Goal: Task Accomplishment & Management: Use online tool/utility

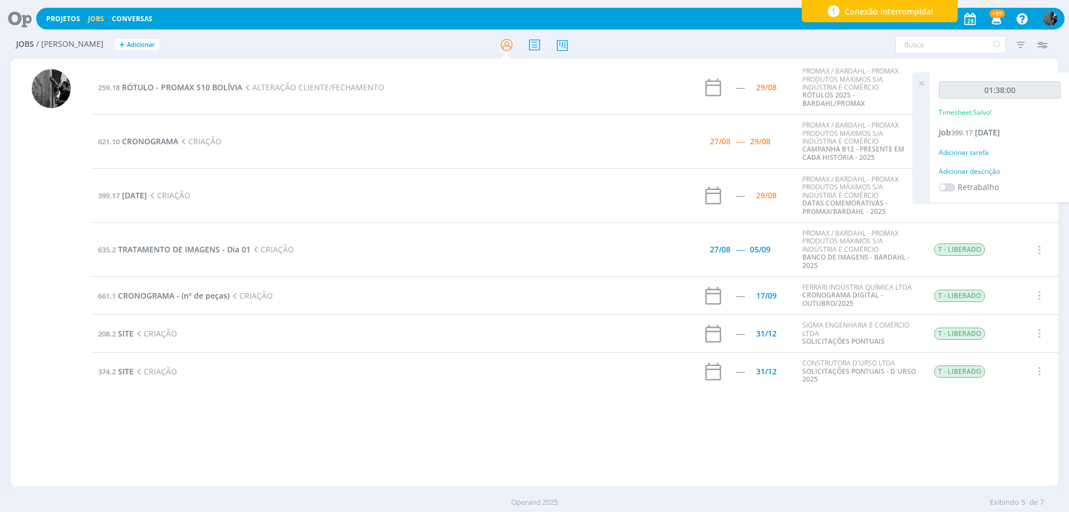
click at [922, 83] on icon at bounding box center [921, 83] width 20 height 22
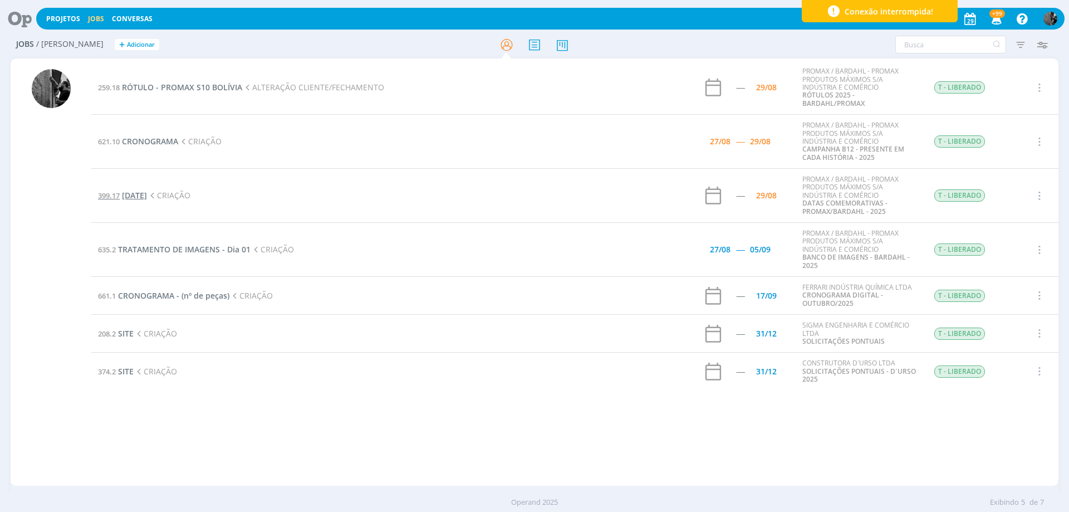
click at [147, 196] on span "[DATE]" at bounding box center [134, 195] width 25 height 11
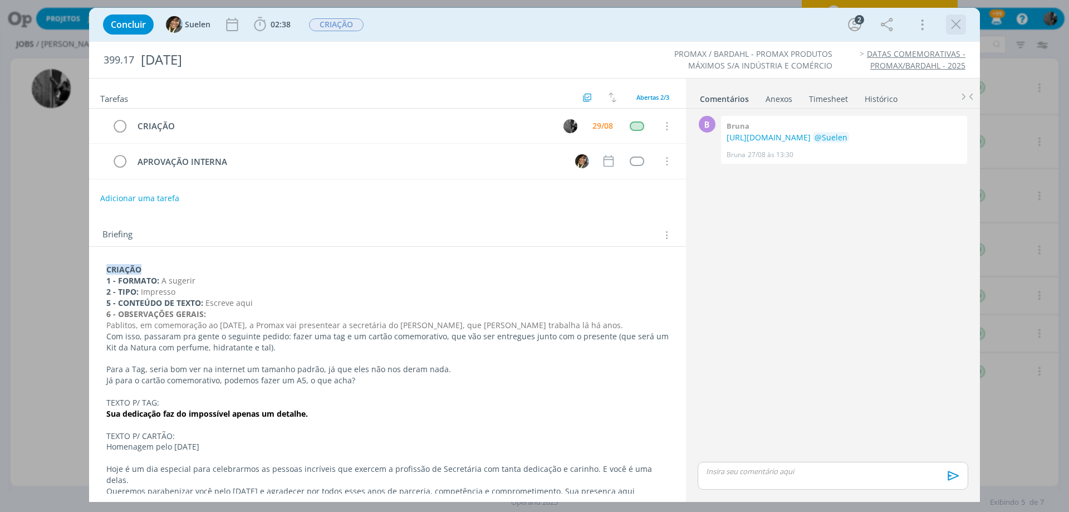
click at [959, 29] on icon "dialog" at bounding box center [955, 24] width 17 height 17
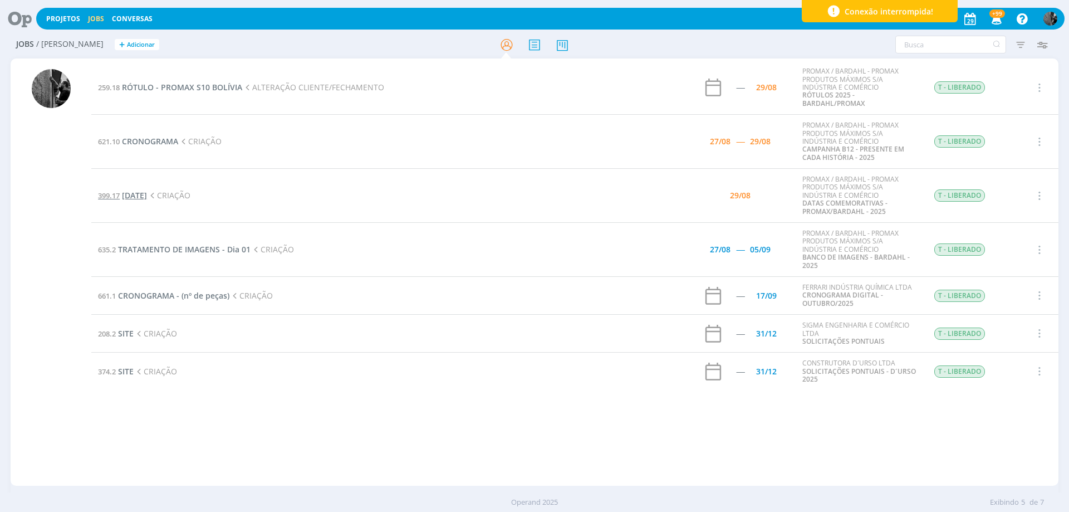
click at [147, 198] on span "[DATE]" at bounding box center [134, 195] width 25 height 11
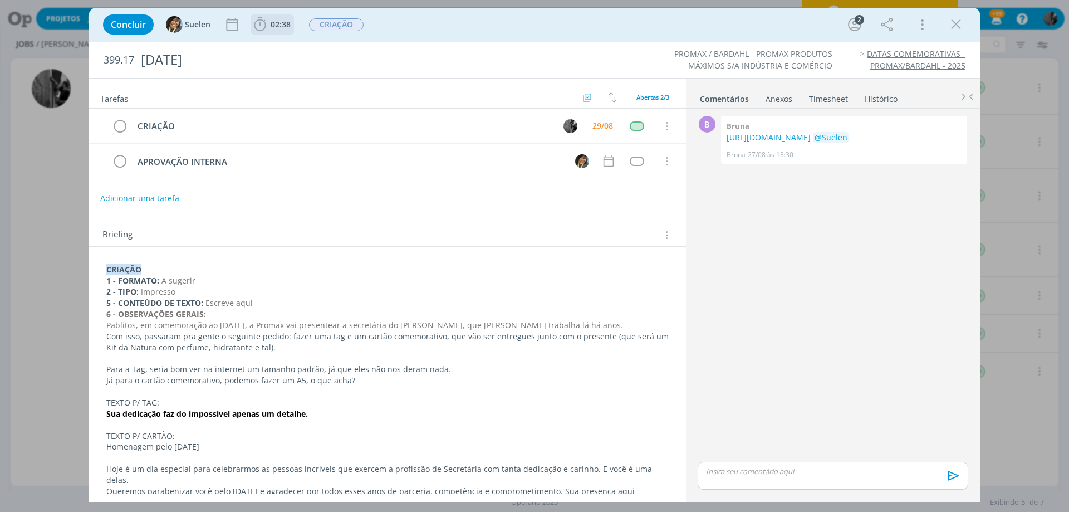
click at [259, 17] on icon "dialog" at bounding box center [260, 24] width 17 height 17
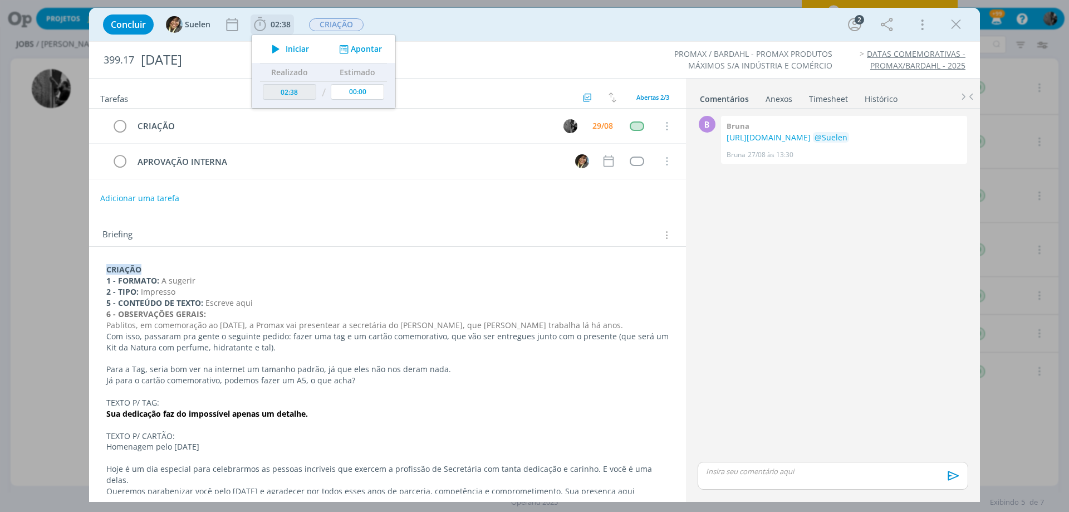
click at [291, 47] on span "Iniciar" at bounding box center [297, 49] width 23 height 8
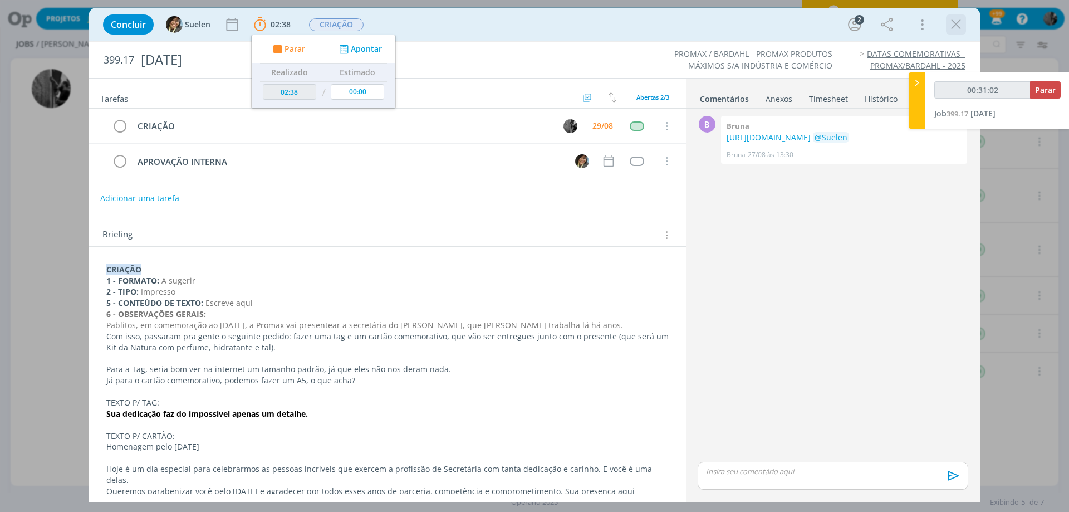
click at [953, 21] on icon "dialog" at bounding box center [955, 24] width 17 height 17
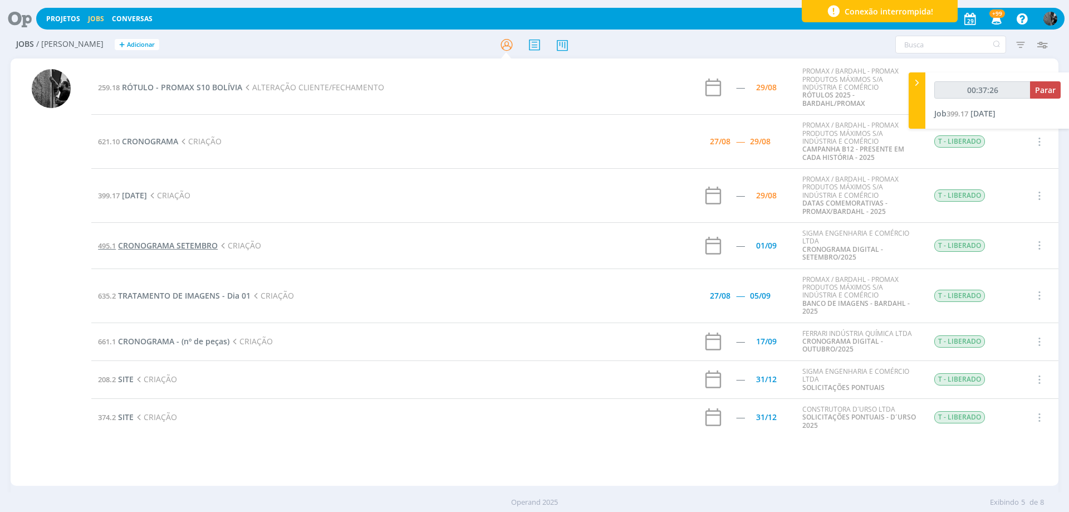
click at [175, 244] on span "CRONOGRAMA SETEMBRO" at bounding box center [168, 245] width 100 height 11
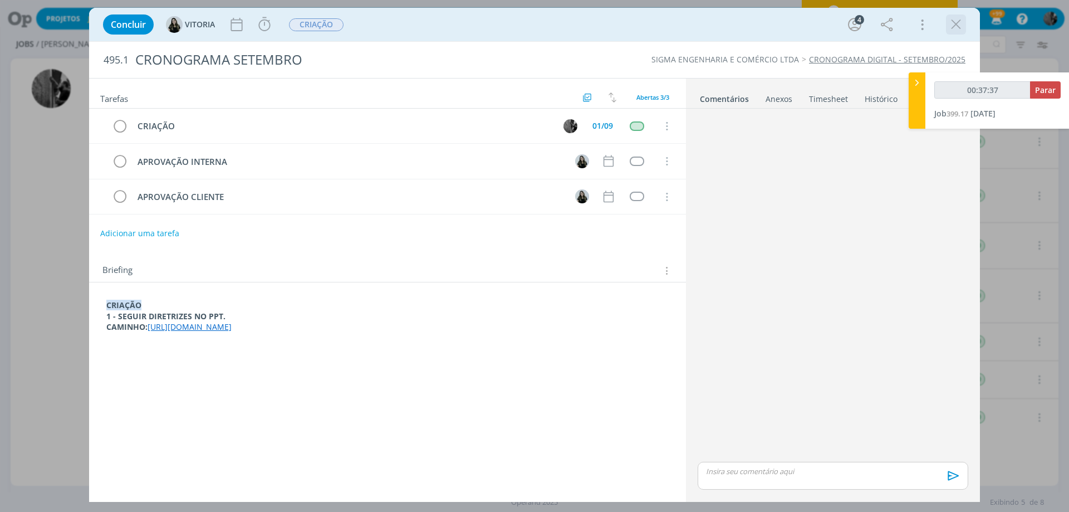
click at [962, 19] on icon "dialog" at bounding box center [955, 24] width 17 height 17
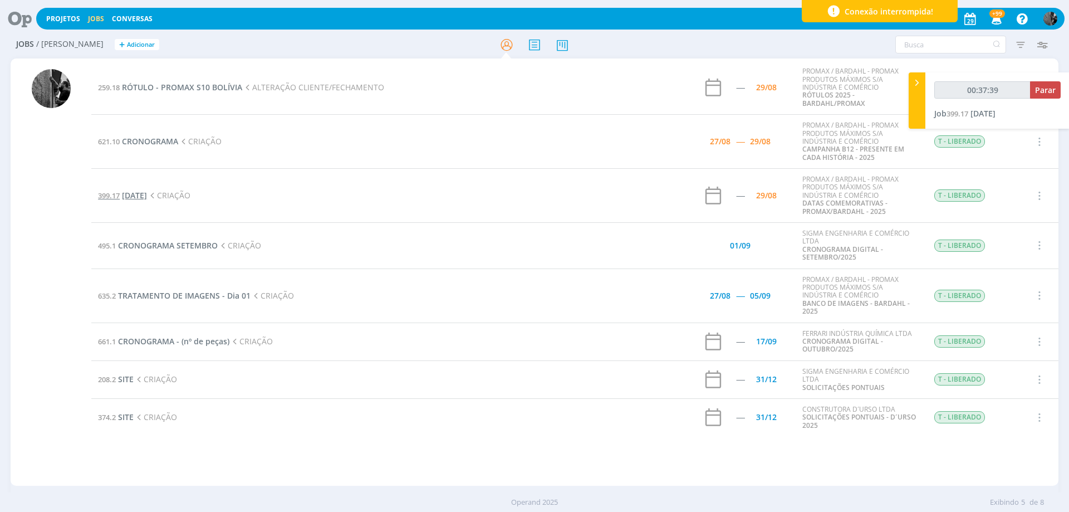
click at [147, 194] on span "[DATE]" at bounding box center [134, 195] width 25 height 11
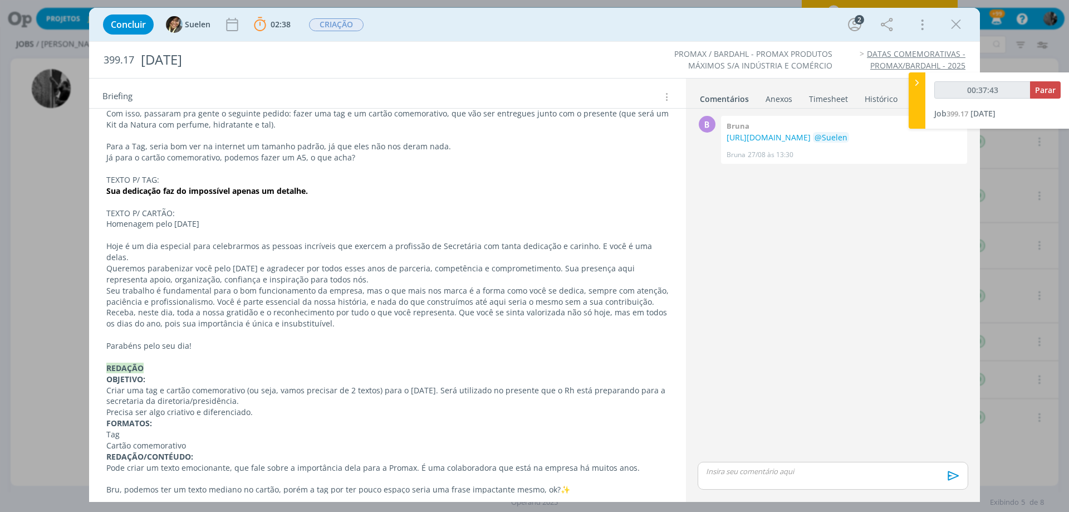
scroll to position [167, 0]
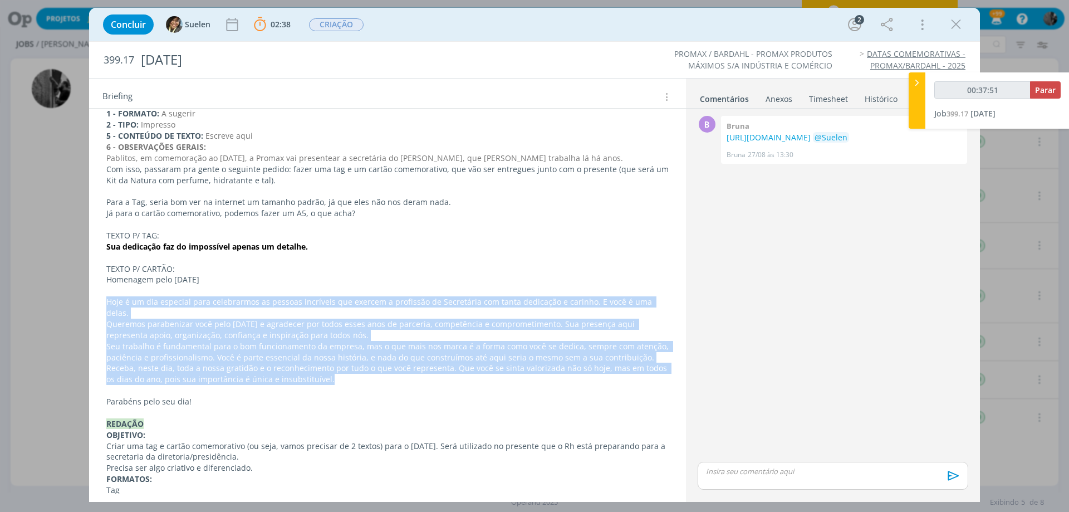
drag, startPoint x: 105, startPoint y: 299, endPoint x: 393, endPoint y: 369, distance: 296.2
click at [393, 369] on div "CRIAÇÃO 1 - FORMATO: A sugerir 2 - TIPO: Impresso 5 - CONTEÚDO DE TEXTO: Escrev…" at bounding box center [387, 429] width 579 height 672
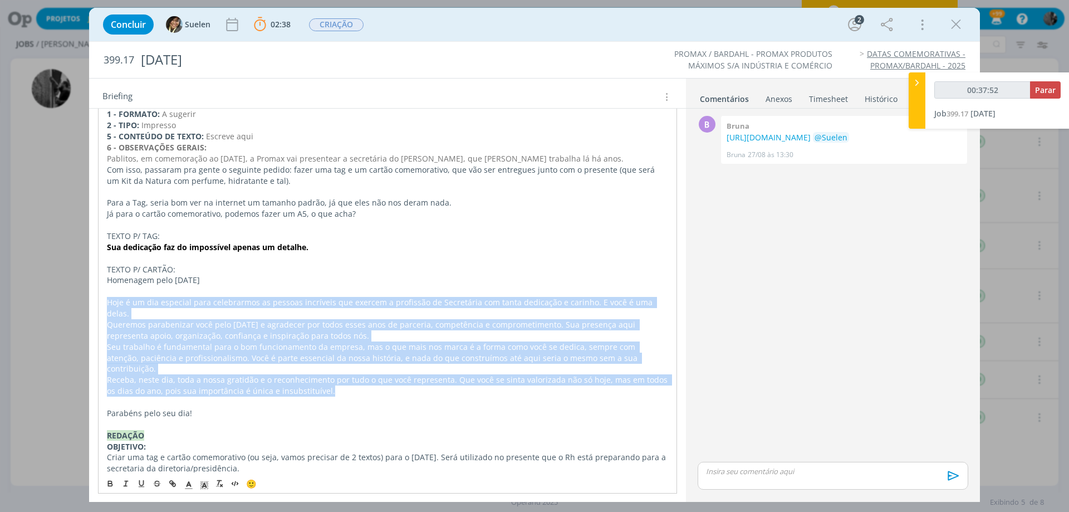
copy div "Hoje é um dia especial para celebrarmos as pessoas incríveis que exercem a prof…"
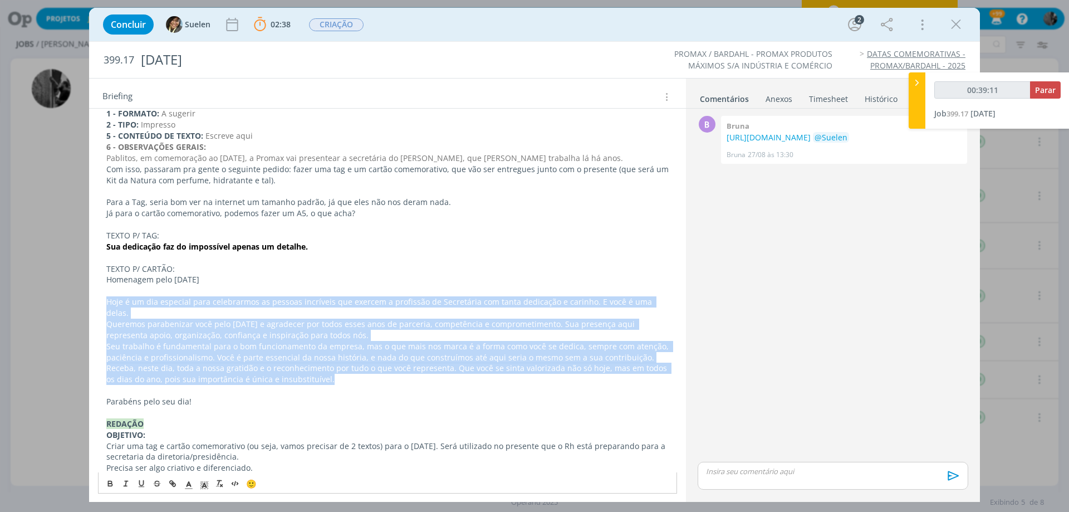
click at [256, 365] on p "Receba, neste dia, toda a nossa gratidão e o reconhecimento por tudo o que você…" at bounding box center [387, 373] width 562 height 22
drag, startPoint x: 323, startPoint y: 370, endPoint x: 101, endPoint y: 302, distance: 232.4
click at [101, 302] on div "CRIAÇÃO 1 - FORMATO: A sugerir 2 - TIPO: Impresso 5 - CONTEÚDO DE TEXTO: Escrev…" at bounding box center [387, 429] width 579 height 672
copy div "Hoje é um dia especial para celebrarmos as pessoas incríveis que exercem a prof…"
drag, startPoint x: 109, startPoint y: 277, endPoint x: 258, endPoint y: 277, distance: 149.2
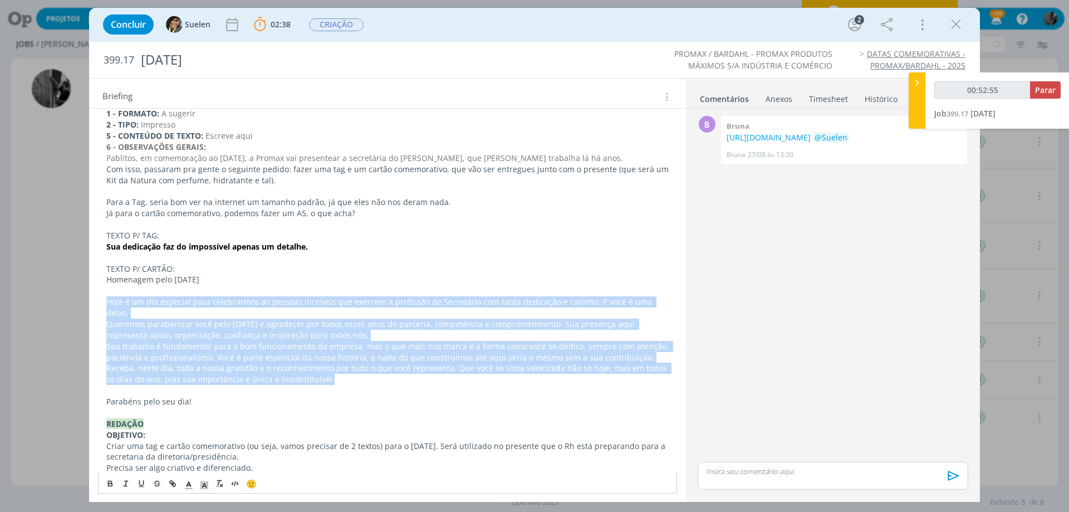
click at [258, 277] on p "Homenagem pelo [DATE]" at bounding box center [387, 279] width 562 height 11
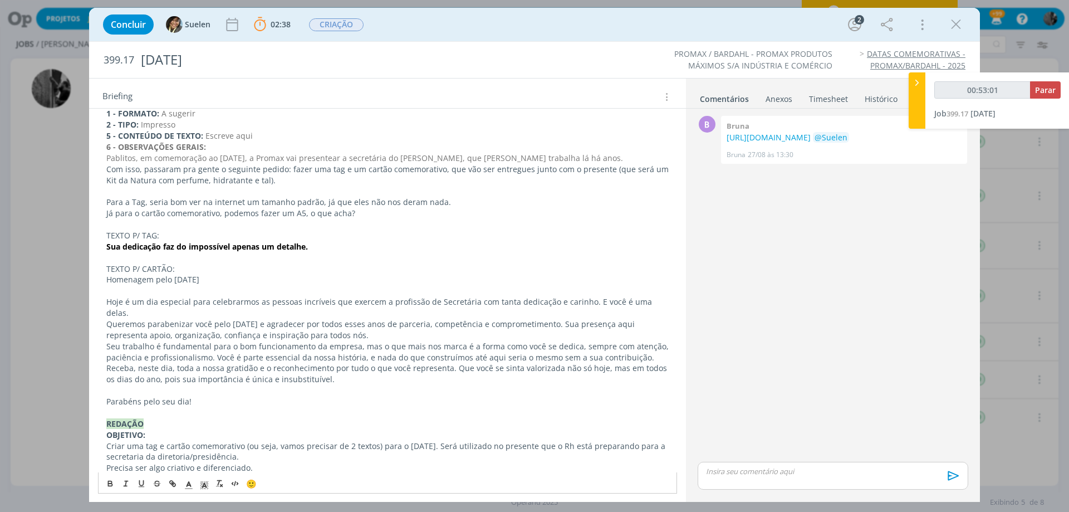
drag, startPoint x: 235, startPoint y: 278, endPoint x: 105, endPoint y: 282, distance: 130.3
click at [105, 282] on div "CRIAÇÃO 1 - FORMATO: A sugerir 2 - TIPO: Impresso 5 - CONTEÚDO DE TEXTO: Escrev…" at bounding box center [387, 429] width 579 height 672
copy p "Homenagem pelo [DATE]"
drag, startPoint x: 192, startPoint y: 395, endPoint x: 91, endPoint y: 395, distance: 100.7
click at [91, 395] on div "CRIAÇÃO 1 - FORMATO: A sugerir 2 - TIPO: Impresso 5 - CONTEÚDO DE TEXTO: Escrev…" at bounding box center [387, 435] width 597 height 711
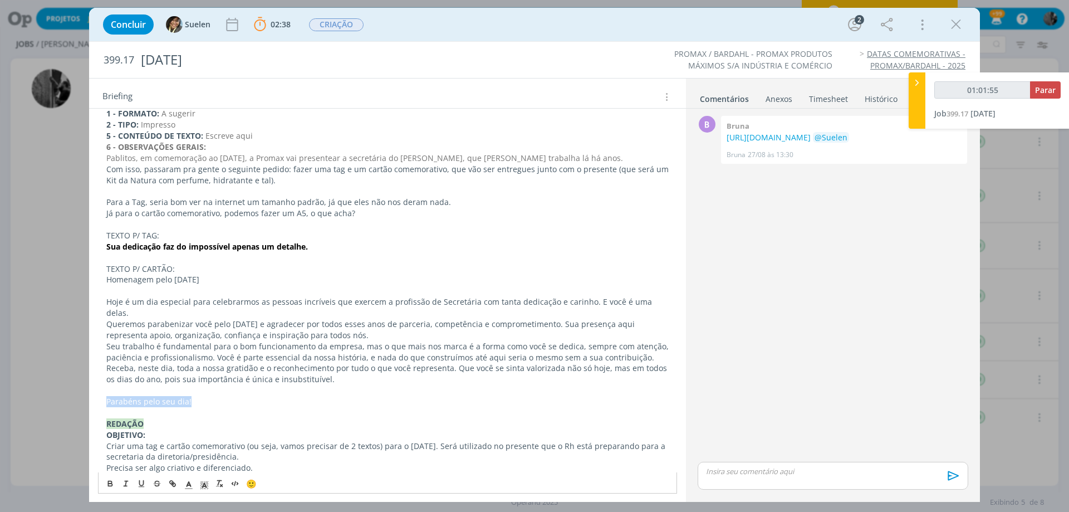
copy p "Parabéns pelo seu dia!"
click at [189, 396] on p "Parabéns pelo seu dia!" at bounding box center [387, 401] width 562 height 11
drag, startPoint x: 189, startPoint y: 394, endPoint x: 108, endPoint y: 386, distance: 81.1
click at [108, 396] on p "Parabéns pelo seu dia!" at bounding box center [387, 401] width 562 height 11
copy p "Parabéns pelo seu dia!"
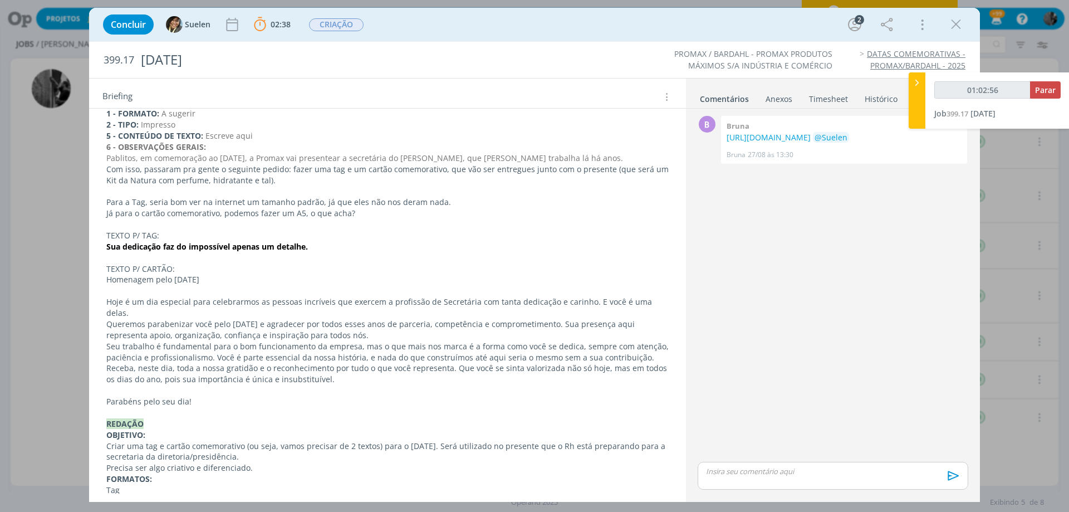
click at [181, 385] on p "dialog" at bounding box center [387, 390] width 562 height 11
drag, startPoint x: 182, startPoint y: 389, endPoint x: 106, endPoint y: 392, distance: 75.7
click at [106, 396] on p "Parabéns pelo seu dia!" at bounding box center [387, 401] width 562 height 11
copy p "Parabéns pelo seu dia!"
type input "01:33:03"
